Goal: Information Seeking & Learning: Learn about a topic

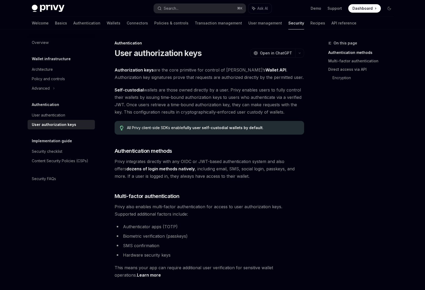
type textarea "*"
drag, startPoint x: 188, startPoint y: 180, endPoint x: 188, endPoint y: 187, distance: 6.8
click at [180, 224] on li "Authenticator apps (TOTP)" at bounding box center [210, 226] width 190 height 7
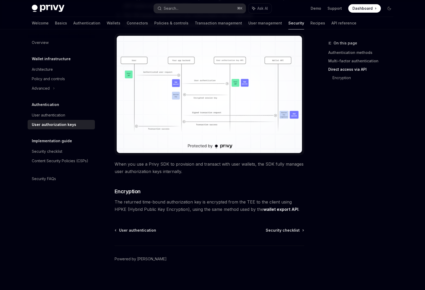
scroll to position [401, 0]
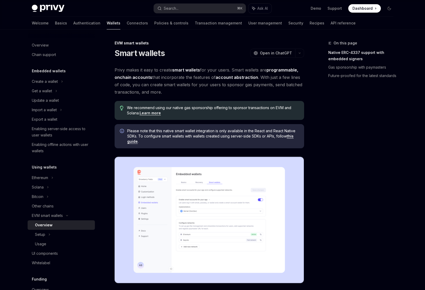
scroll to position [210, 0]
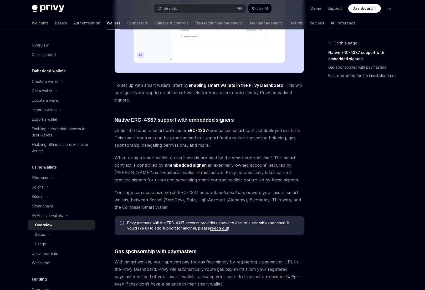
click at [171, 147] on span "Under the hood, a smart wallet is an ERC-4337 -compatible smart contract deploy…" at bounding box center [210, 138] width 190 height 22
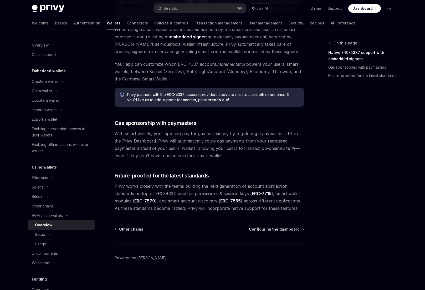
click at [232, 194] on span "Privy works closely with the teams building the next generation of account abst…" at bounding box center [210, 197] width 190 height 29
click at [46, 244] on div "Usage" at bounding box center [40, 244] width 11 height 6
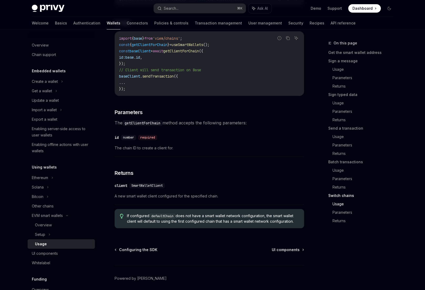
scroll to position [1536, 0]
type textarea "*"
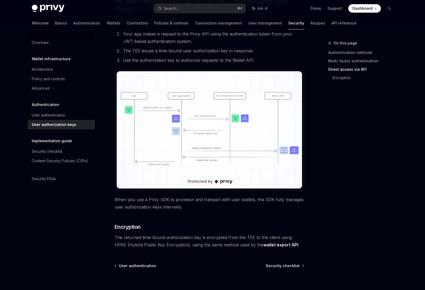
scroll to position [402, 0]
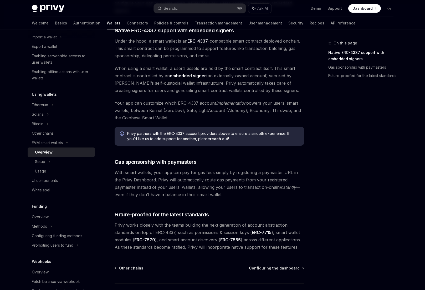
scroll to position [333, 0]
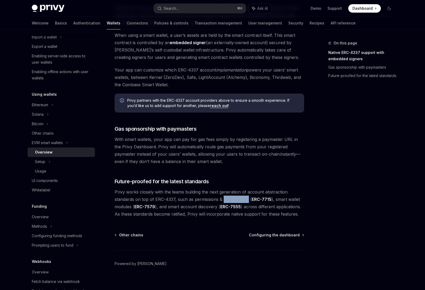
drag, startPoint x: 223, startPoint y: 199, endPoint x: 248, endPoint y: 199, distance: 25.5
click at [248, 199] on span "Privy works closely with the teams building the next generation of account abst…" at bounding box center [210, 202] width 190 height 29
copy span "session keys"
click at [208, 9] on button "Search... ⌘ K" at bounding box center [200, 8] width 92 height 9
type textarea "*"
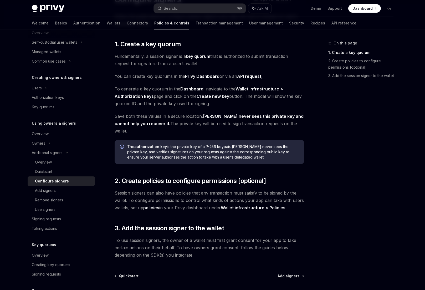
scroll to position [93, 0]
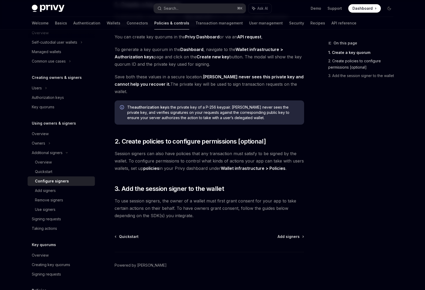
click at [351, 69] on link "2. Create policies to configure permissions [optional]" at bounding box center [363, 64] width 69 height 15
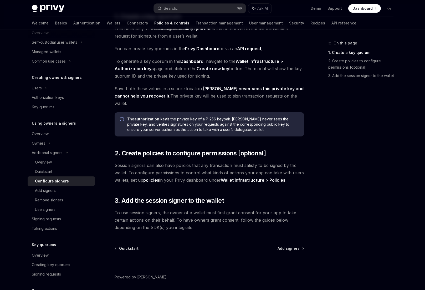
click at [230, 178] on strong "Wallet infrastructure > Policies" at bounding box center [253, 180] width 65 height 5
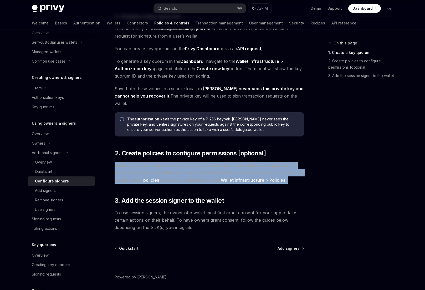
click at [230, 178] on strong "Wallet infrastructure > Policies" at bounding box center [253, 180] width 65 height 5
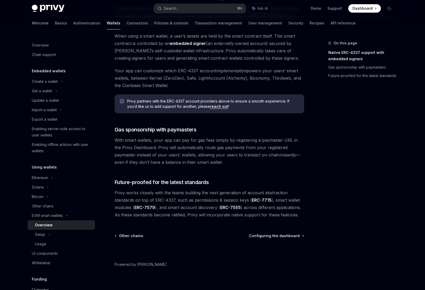
scroll to position [339, 0]
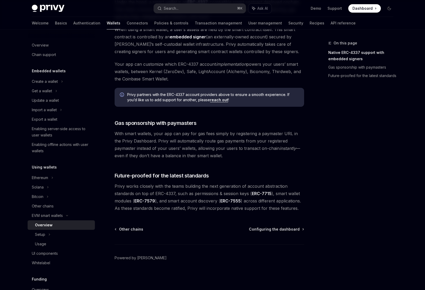
click at [257, 194] on link "ERC-7715" at bounding box center [262, 194] width 20 height 6
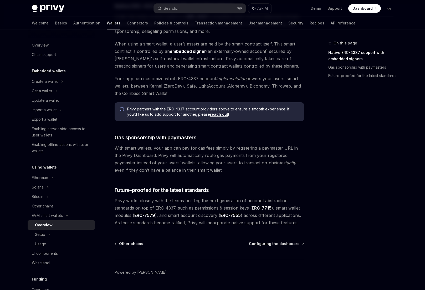
scroll to position [339, 0]
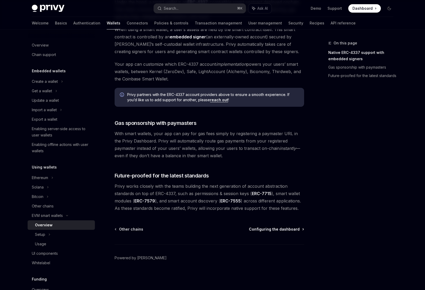
click at [292, 229] on span "Configuring the dashboard" at bounding box center [274, 229] width 51 height 5
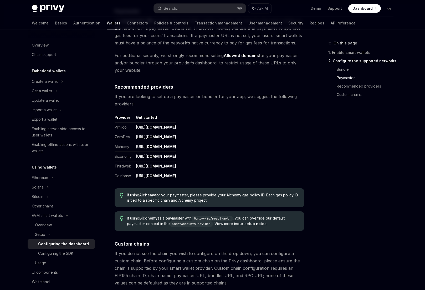
scroll to position [646, 0]
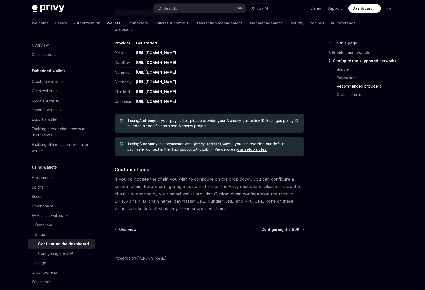
click at [292, 233] on div "Overview Configuring the SDK Powered by Mintlify" at bounding box center [210, 258] width 190 height 63
click at [293, 230] on span "Configuring the SDK" at bounding box center [280, 229] width 38 height 5
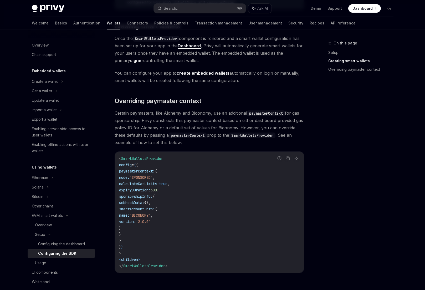
scroll to position [395, 0]
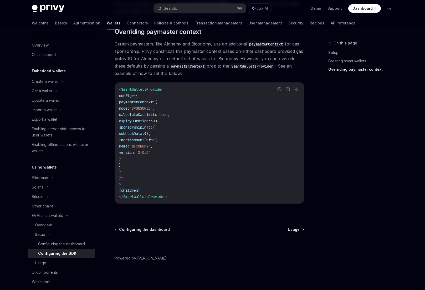
click at [294, 228] on span "Usage" at bounding box center [294, 229] width 12 height 5
type textarea "*"
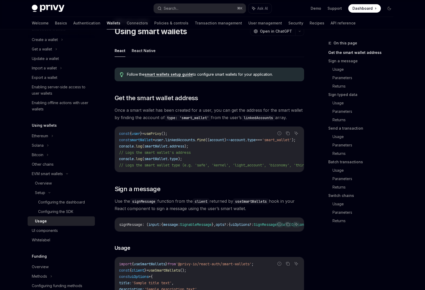
scroll to position [33, 0]
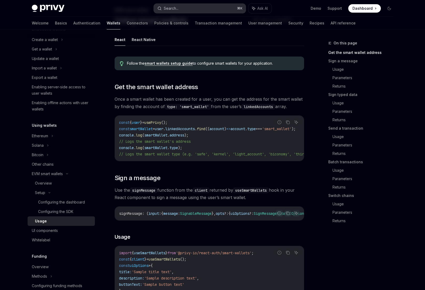
click at [193, 6] on button "Search... ⌘ K" at bounding box center [200, 8] width 92 height 9
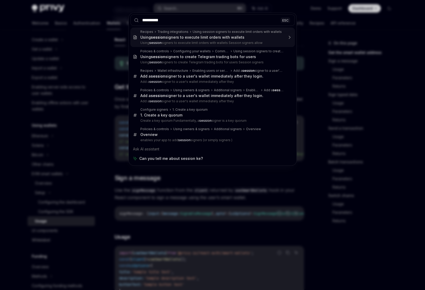
type input "**********"
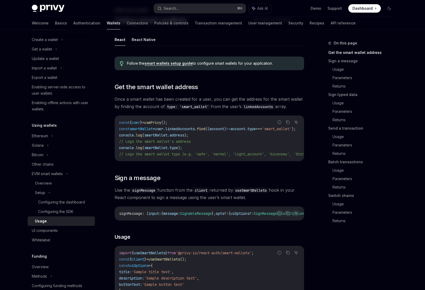
scroll to position [29, 0]
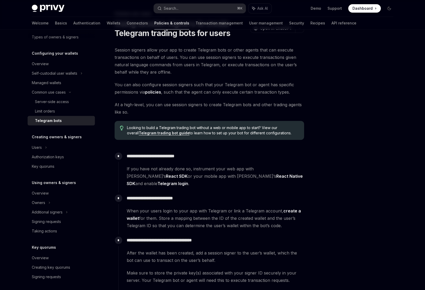
drag, startPoint x: 190, startPoint y: 51, endPoint x: 225, endPoint y: 58, distance: 36.1
click at [225, 58] on span "Session signers allow your app to create Telegram bots or other agents that can…" at bounding box center [210, 60] width 190 height 29
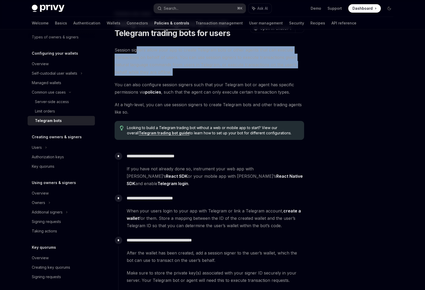
drag, startPoint x: 137, startPoint y: 49, endPoint x: 174, endPoint y: 78, distance: 47.6
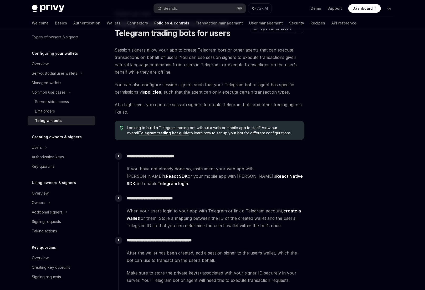
click at [186, 84] on span "You can also configure session signers such that your Telegram bot or agent has…" at bounding box center [210, 88] width 190 height 15
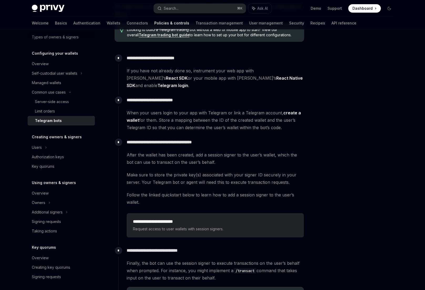
scroll to position [129, 0]
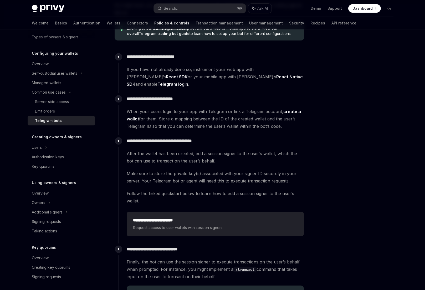
click at [185, 170] on span "Make sure to store the private key(s) associated with your signer ID securely i…" at bounding box center [215, 177] width 177 height 15
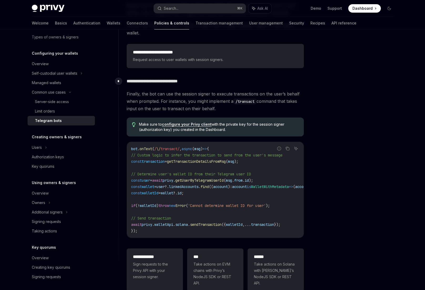
scroll to position [358, 0]
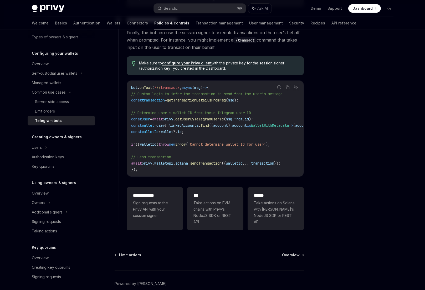
click at [326, 139] on div at bounding box center [358, 165] width 80 height 250
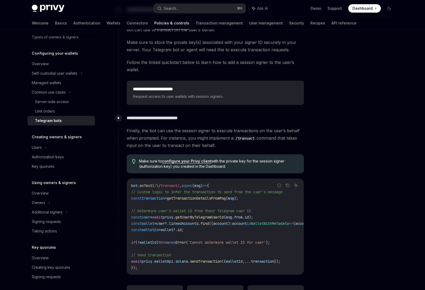
scroll to position [255, 0]
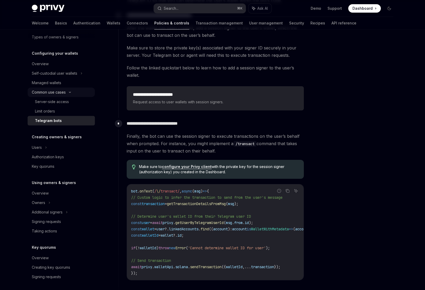
click at [71, 92] on icon at bounding box center [70, 92] width 2 height 1
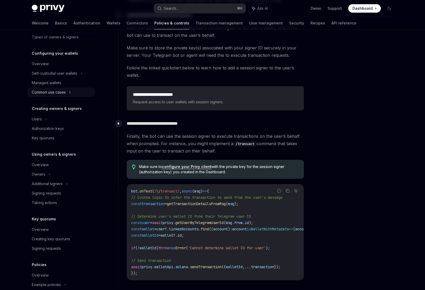
click at [71, 92] on icon at bounding box center [70, 92] width 2 height 6
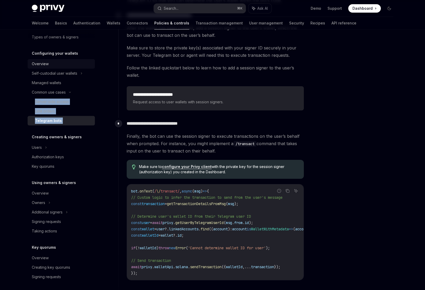
click at [56, 62] on div "Overview" at bounding box center [62, 64] width 60 height 6
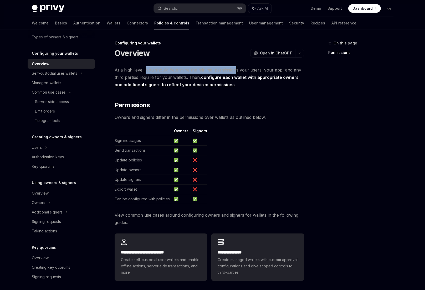
drag, startPoint x: 145, startPoint y: 69, endPoint x: 236, endPoint y: 69, distance: 90.8
click at [236, 69] on span "At a high-level, you should determine the minimal permissions your users, your …" at bounding box center [210, 77] width 190 height 22
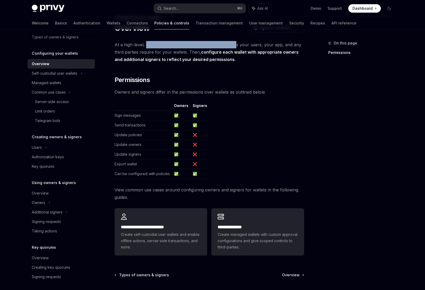
scroll to position [71, 0]
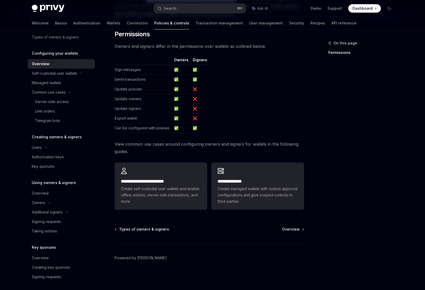
click at [275, 123] on table "Owners Signers Sign messages ✅ ✅ Send transactions ✅ ✅ Update policies ✅ ❌ Upda…" at bounding box center [210, 95] width 190 height 76
click at [68, 156] on div "Authorization keys" at bounding box center [62, 157] width 60 height 6
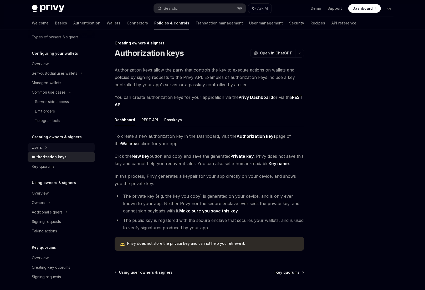
click at [59, 147] on div "Users" at bounding box center [61, 147] width 67 height 9
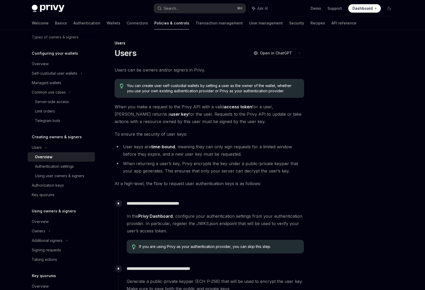
scroll to position [128, 0]
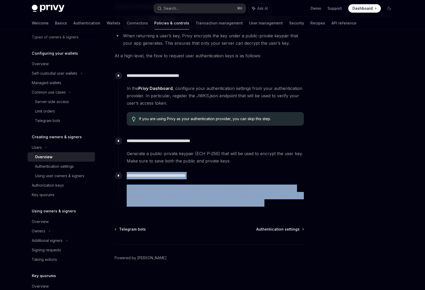
drag, startPoint x: 127, startPoint y: 177, endPoint x: 272, endPoint y: 204, distance: 147.8
click at [272, 204] on div "**********" at bounding box center [211, 188] width 186 height 37
click at [64, 168] on div "Authentication settings" at bounding box center [54, 166] width 39 height 6
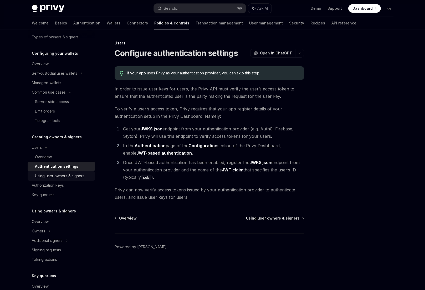
click at [65, 173] on div "Using user owners & signers" at bounding box center [59, 176] width 49 height 6
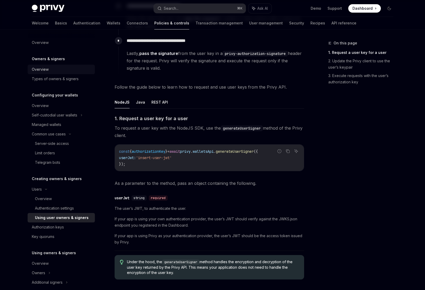
click at [69, 67] on div "Overview" at bounding box center [62, 69] width 60 height 6
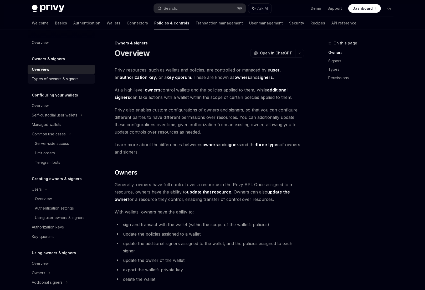
click at [66, 76] on div "Types of owners & signers" at bounding box center [55, 79] width 47 height 6
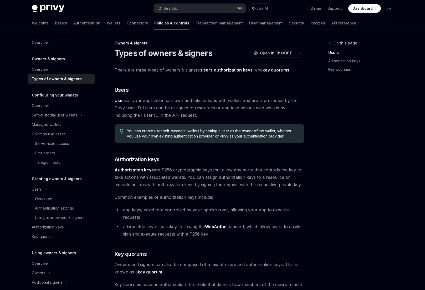
click at [228, 69] on strong "authorization keys" at bounding box center [233, 69] width 39 height 5
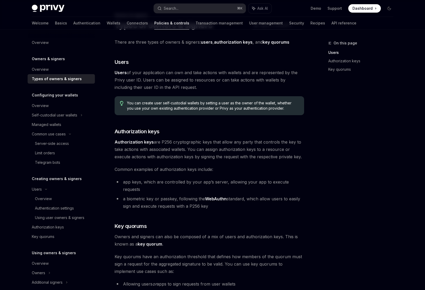
scroll to position [29, 0]
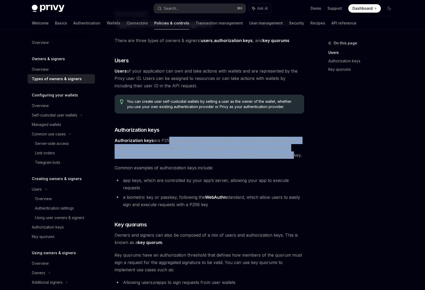
drag, startPoint x: 168, startPoint y: 139, endPoint x: 292, endPoint y: 155, distance: 125.2
click at [292, 155] on span "Authorization keys are P256 cryptographic keys that allow any party that contro…" at bounding box center [210, 148] width 190 height 22
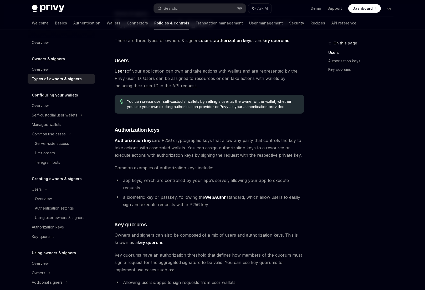
drag, startPoint x: 123, startPoint y: 180, endPoint x: 214, endPoint y: 199, distance: 92.7
click at [214, 199] on ul "app keys, which are controlled by your app’s server, allowing your app to execu…" at bounding box center [210, 193] width 190 height 32
click at [214, 199] on li "a biometric key or passkey, following the WebAuthn standard, which allow users …" at bounding box center [210, 201] width 190 height 15
drag, startPoint x: 217, startPoint y: 199, endPoint x: 120, endPoint y: 177, distance: 99.2
click at [120, 177] on ul "app keys, which are controlled by your app’s server, allowing your app to execu…" at bounding box center [210, 193] width 190 height 32
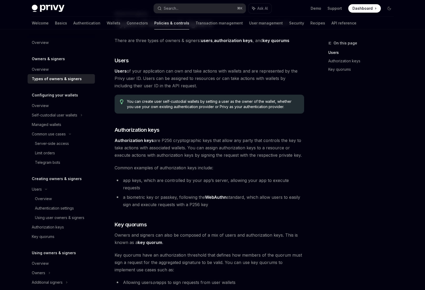
click at [120, 177] on li "app keys, which are controlled by your app’s server, allowing your app to execu…" at bounding box center [210, 184] width 190 height 15
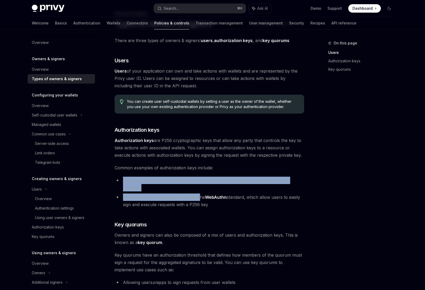
drag, startPoint x: 123, startPoint y: 179, endPoint x: 199, endPoint y: 191, distance: 77.0
click at [199, 190] on ul "app keys, which are controlled by your app’s server, allowing your app to execu…" at bounding box center [210, 193] width 190 height 32
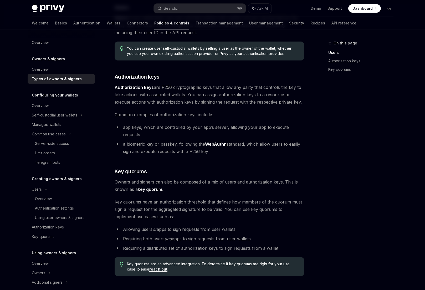
click at [199, 198] on span "Key quorums have an authorization threshold that defines how members of the quo…" at bounding box center [210, 209] width 190 height 22
click at [135, 87] on strong "Authorization keys" at bounding box center [134, 87] width 39 height 5
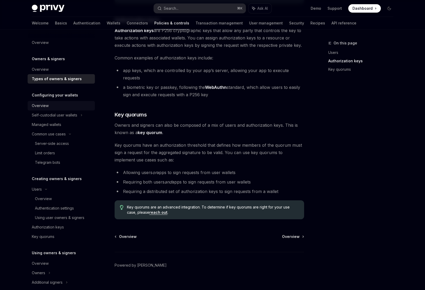
click at [56, 104] on div "Overview" at bounding box center [62, 106] width 60 height 6
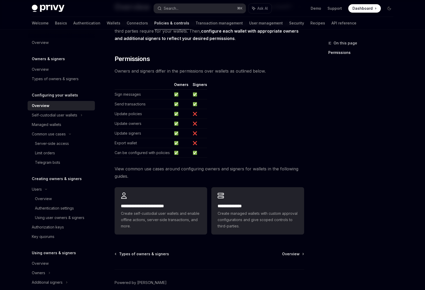
scroll to position [71, 0]
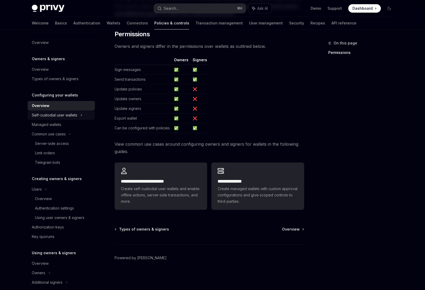
click at [69, 114] on div "Self-custodial user wallets" at bounding box center [55, 115] width 46 height 6
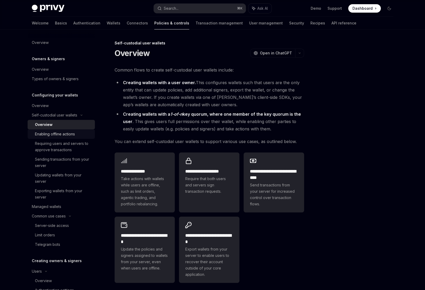
click at [78, 135] on div "Enabling offline actions" at bounding box center [63, 134] width 57 height 6
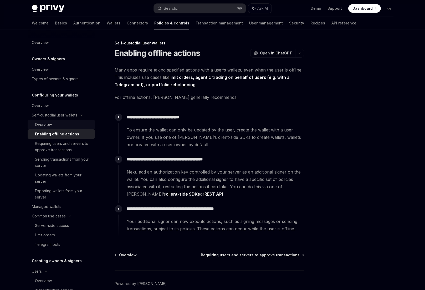
click at [59, 125] on div "Overview" at bounding box center [63, 125] width 57 height 6
type textarea "*"
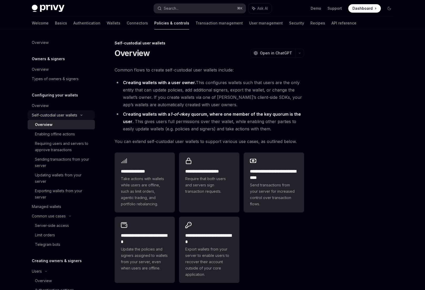
click at [65, 118] on div "Self-custodial user wallets" at bounding box center [61, 114] width 67 height 9
